Goal: Information Seeking & Learning: Learn about a topic

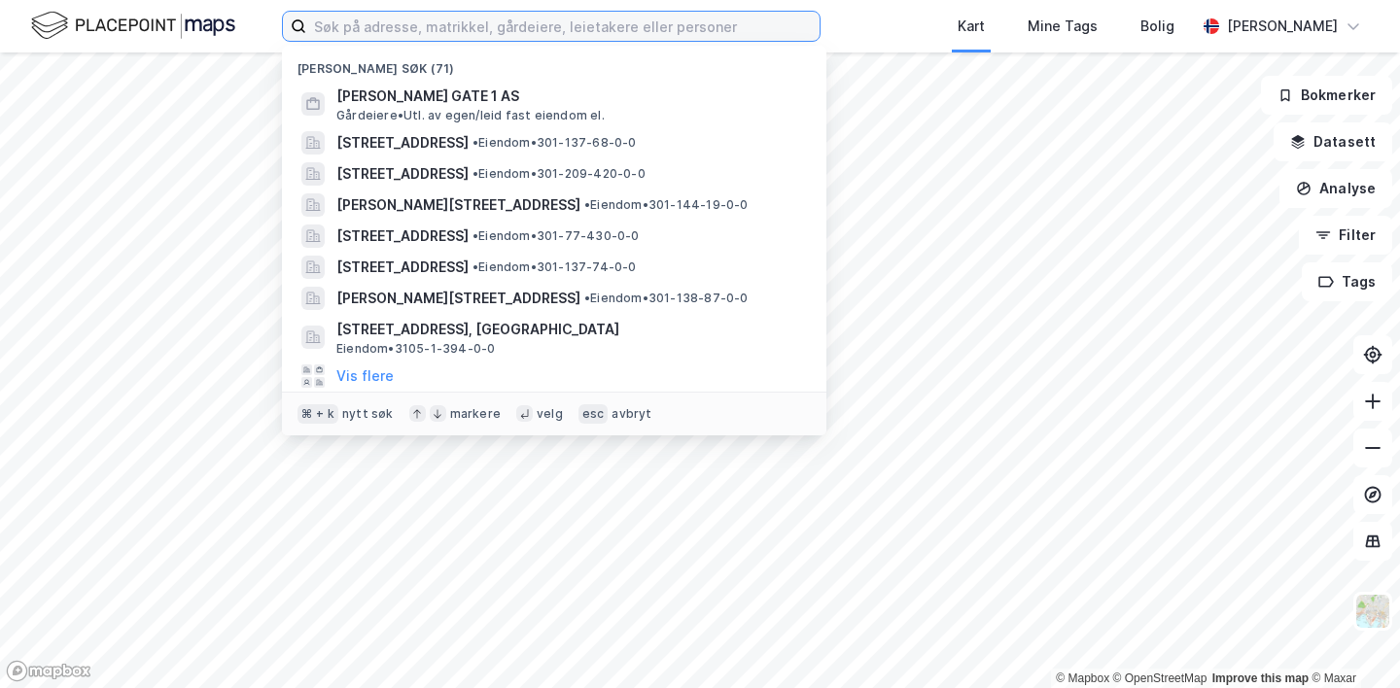
click at [372, 31] on input at bounding box center [562, 26] width 513 height 29
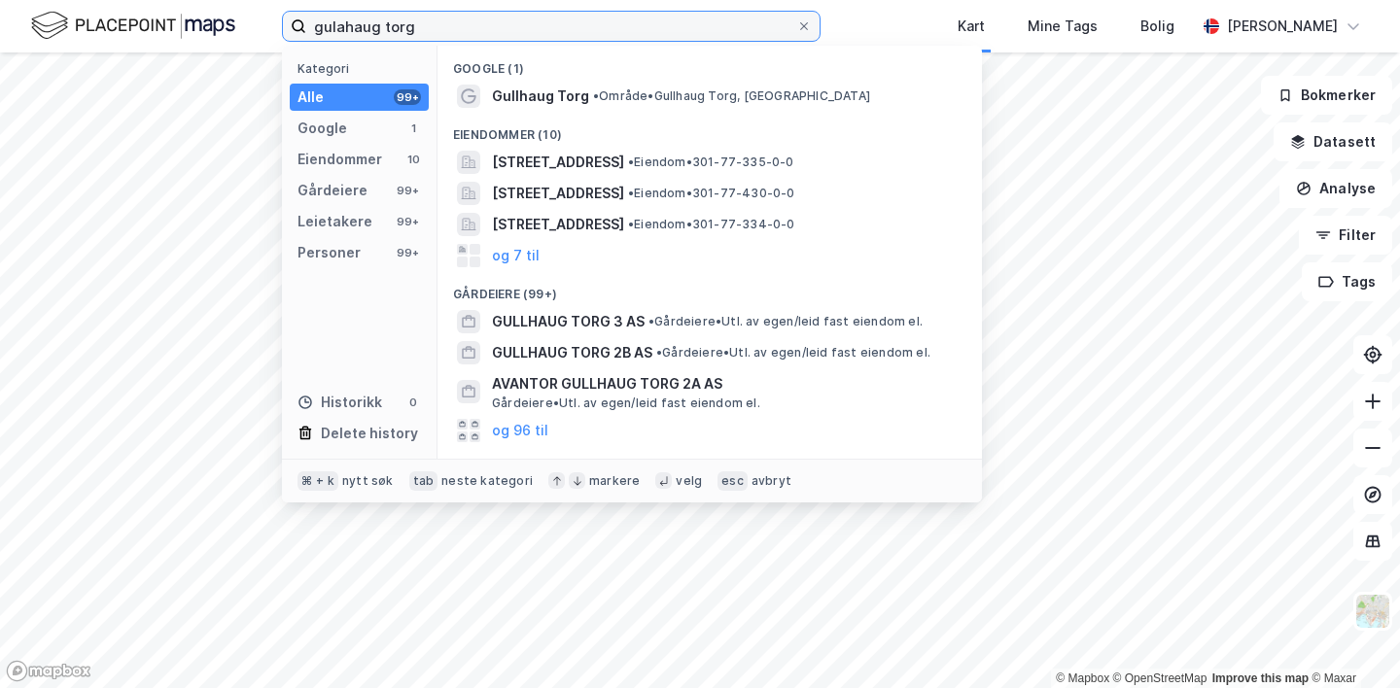
click at [338, 23] on input "gulahaug torg" at bounding box center [551, 26] width 490 height 29
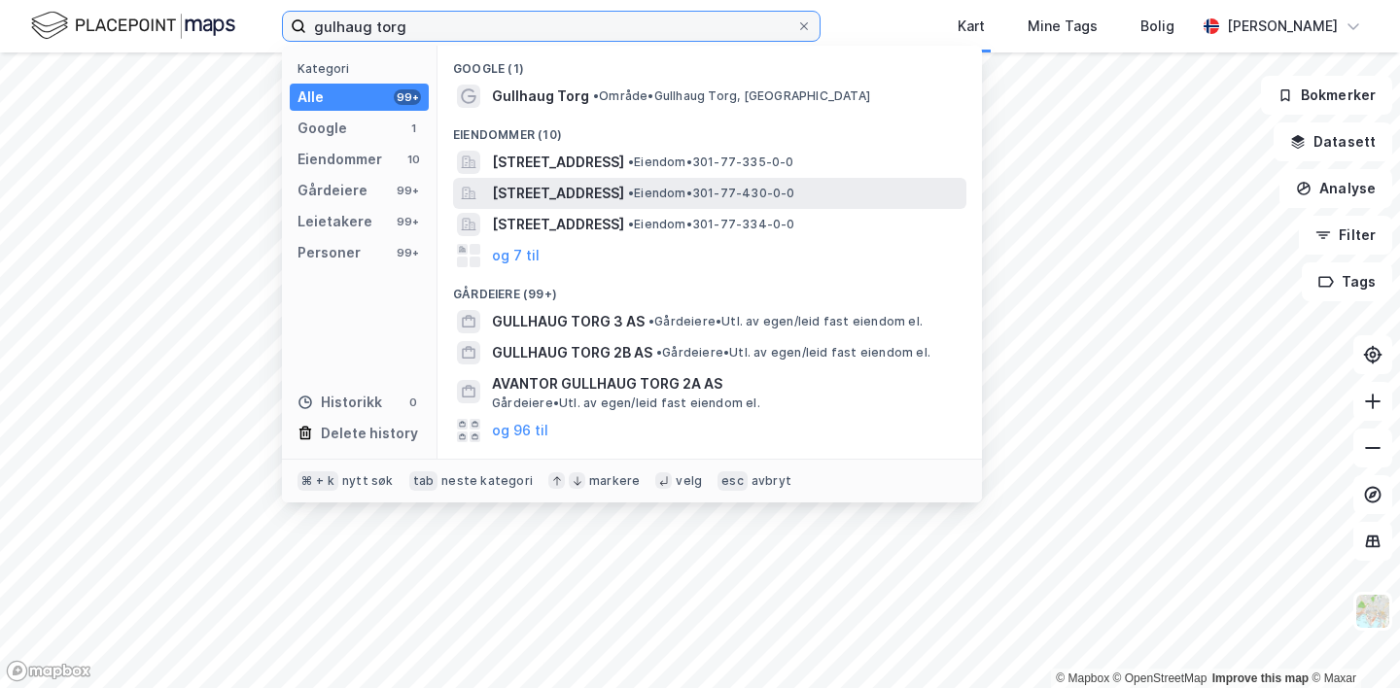
type input "gulhaug torg"
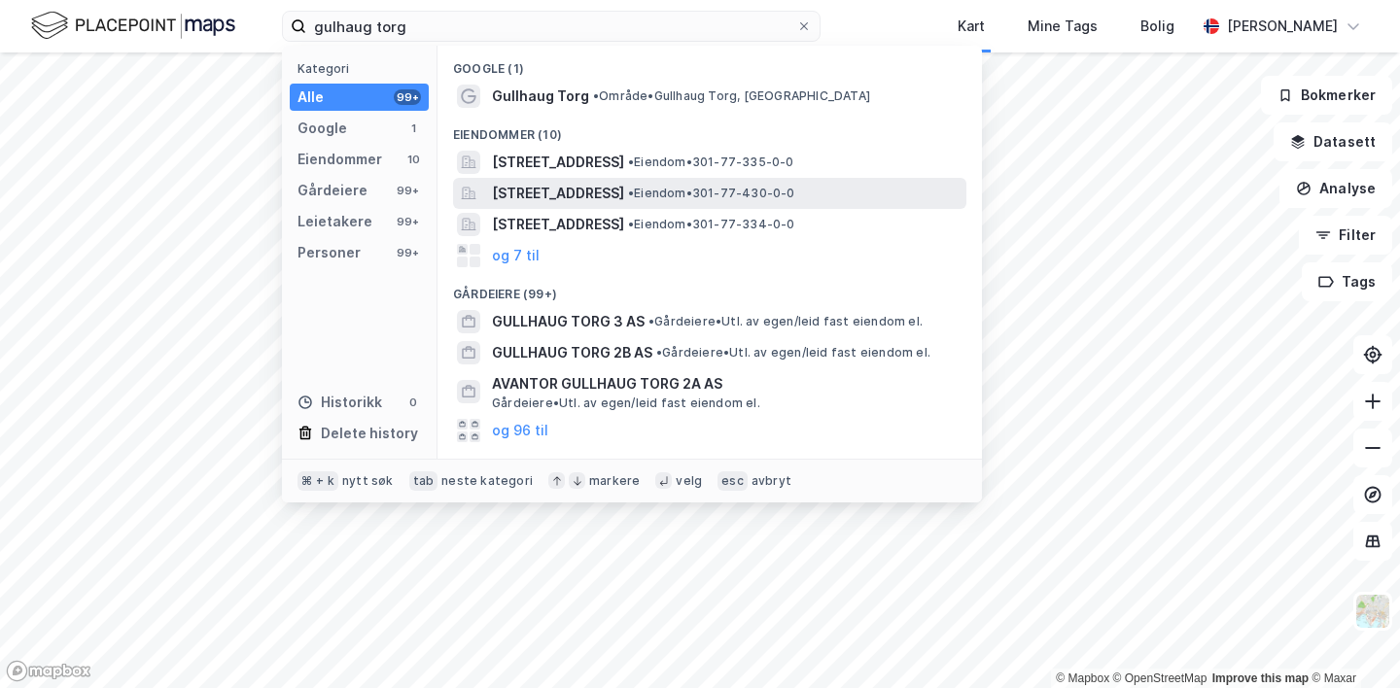
click at [508, 186] on span "[STREET_ADDRESS]" at bounding box center [558, 193] width 132 height 23
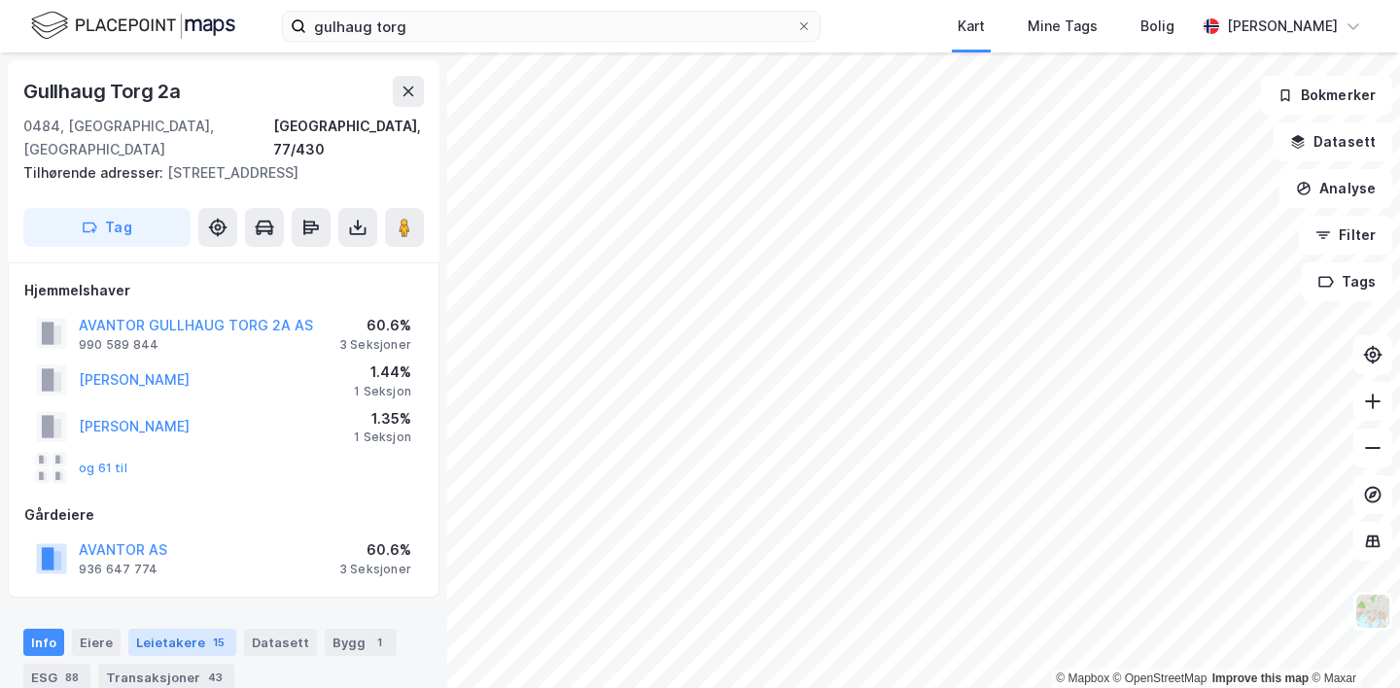
click at [144, 629] on div "Leietakere 15" at bounding box center [182, 642] width 108 height 27
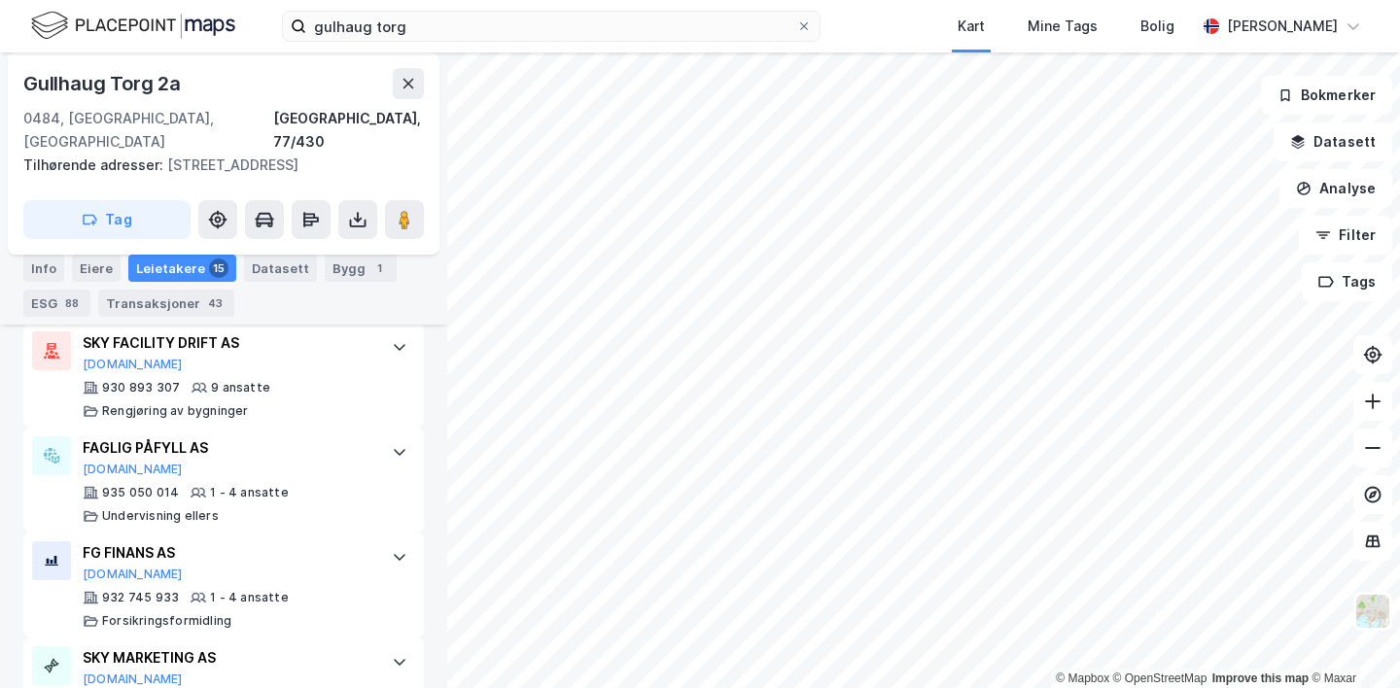
scroll to position [1561, 0]
